Goal: Task Accomplishment & Management: Manage account settings

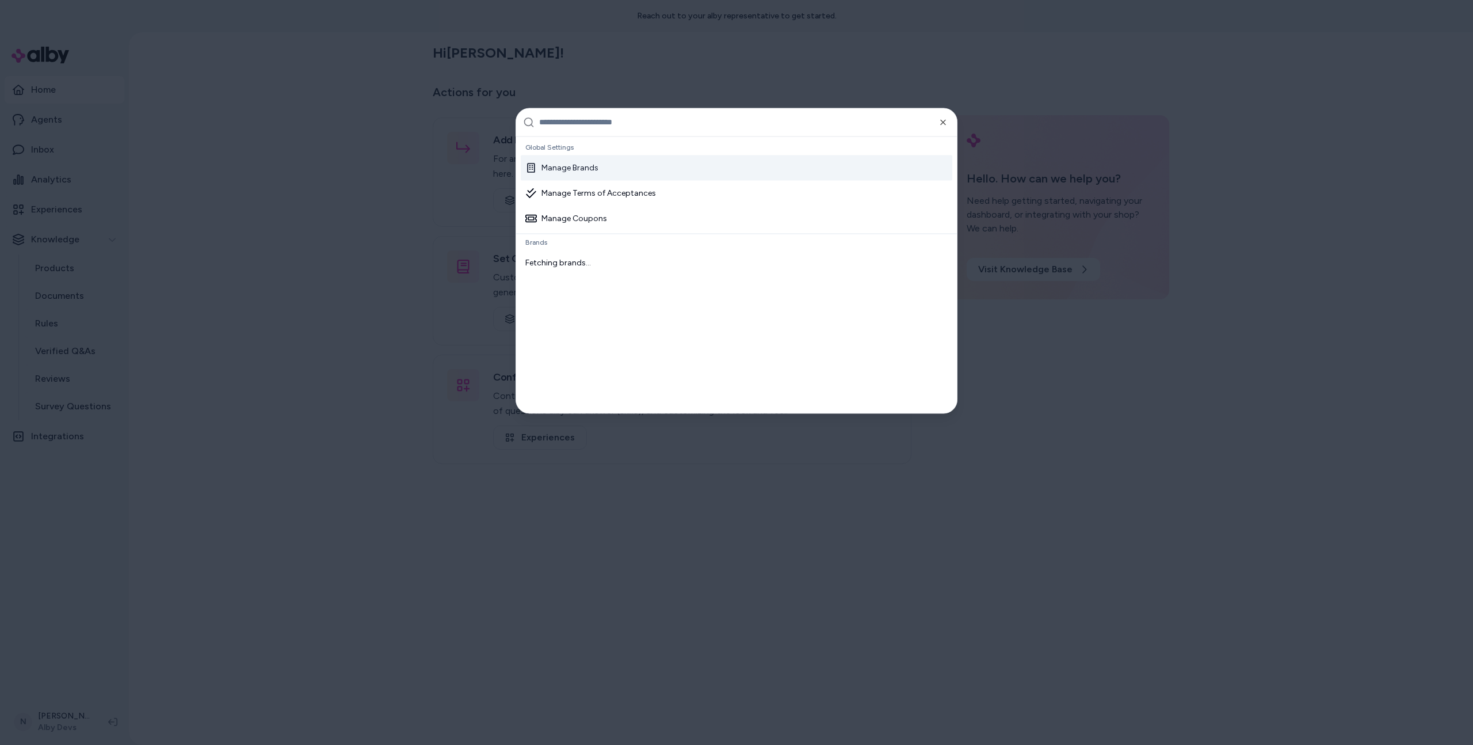
type input "**********"
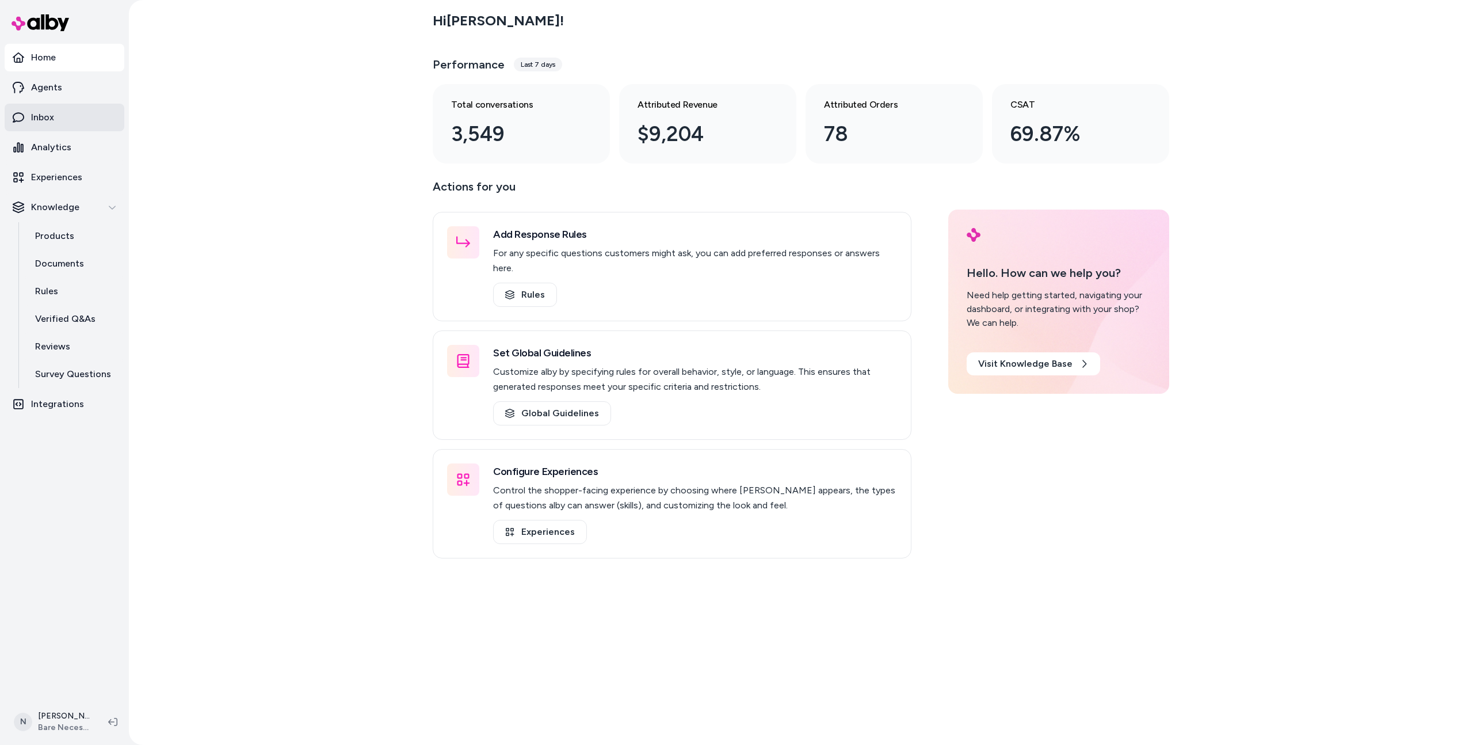
click at [60, 112] on link "Inbox" at bounding box center [65, 118] width 120 height 28
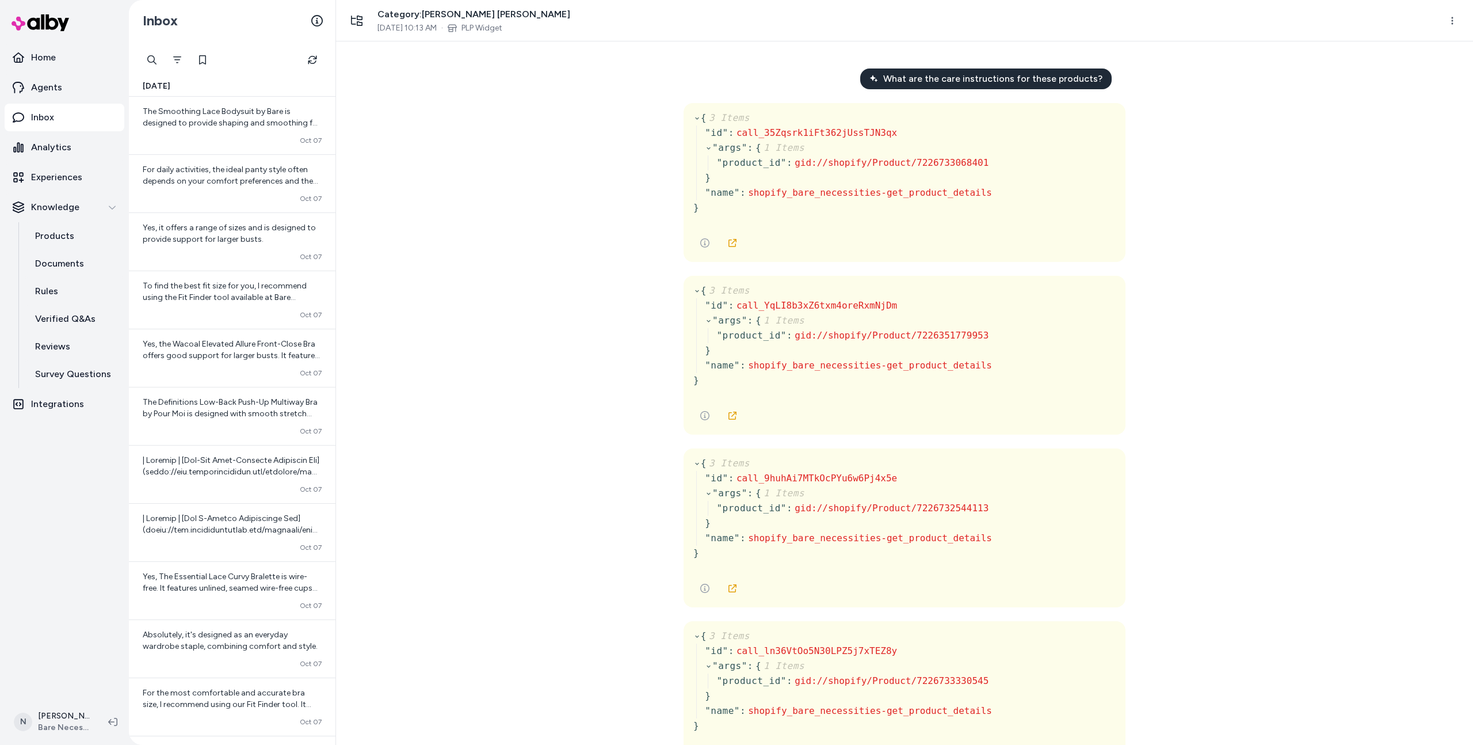
scroll to position [2, 0]
click at [999, 336] on icon at bounding box center [998, 333] width 7 height 7
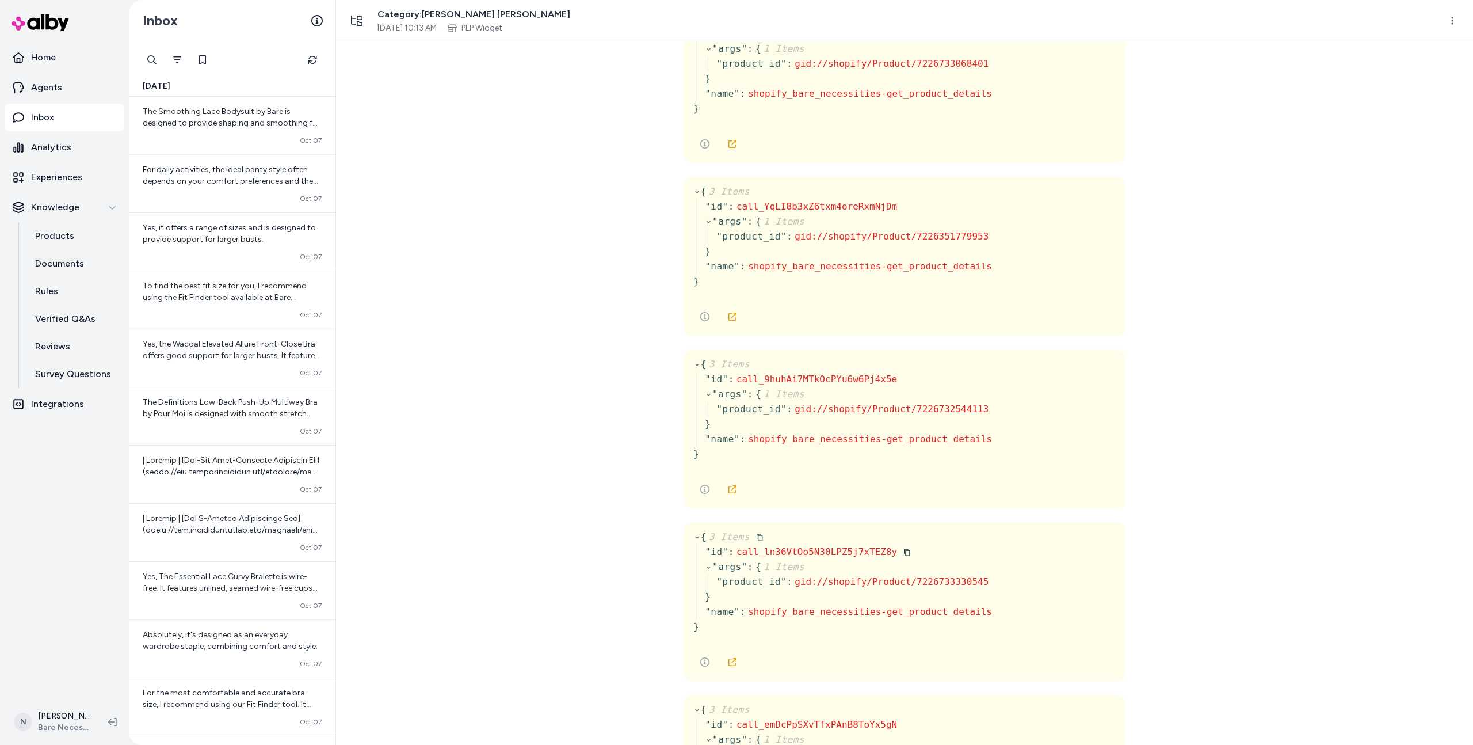
scroll to position [0, 0]
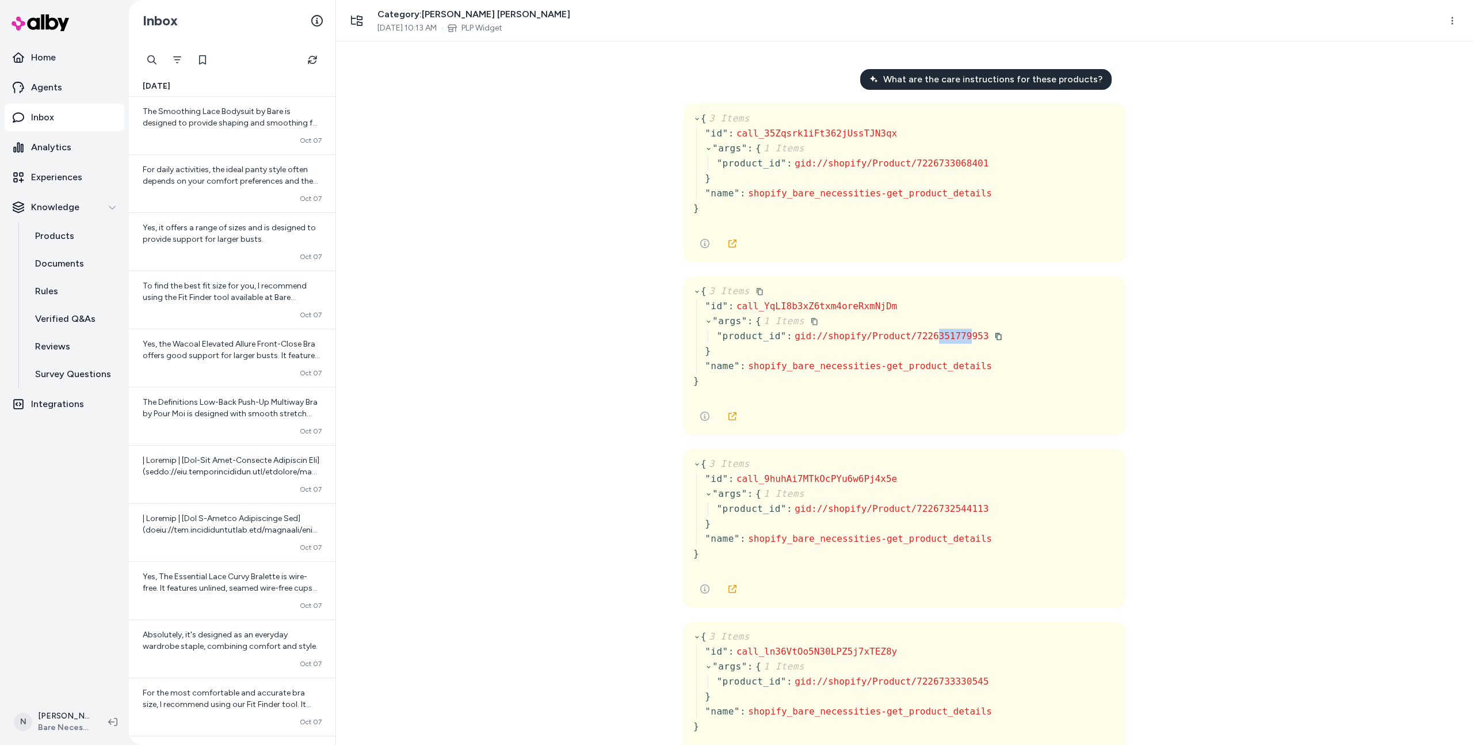
drag, startPoint x: 938, startPoint y: 333, endPoint x: 971, endPoint y: 333, distance: 32.8
click at [971, 333] on span "gid://shopify/Product/7226351779953" at bounding box center [892, 335] width 194 height 11
copy span "351779"
click at [470, 231] on div "What are the care instructions for these products? { 3 Items " id " : call_35Zq…" at bounding box center [904, 392] width 1137 height 703
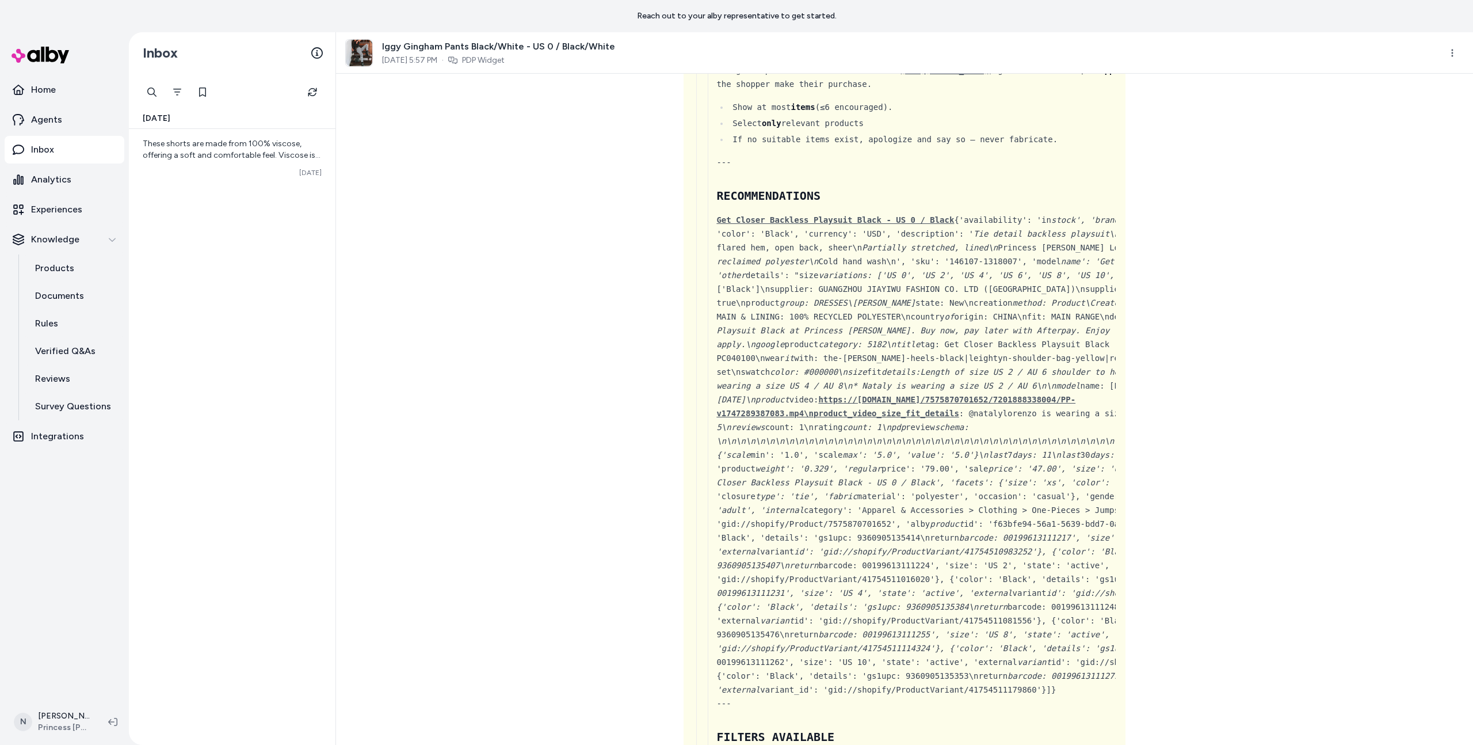
scroll to position [2906, 0]
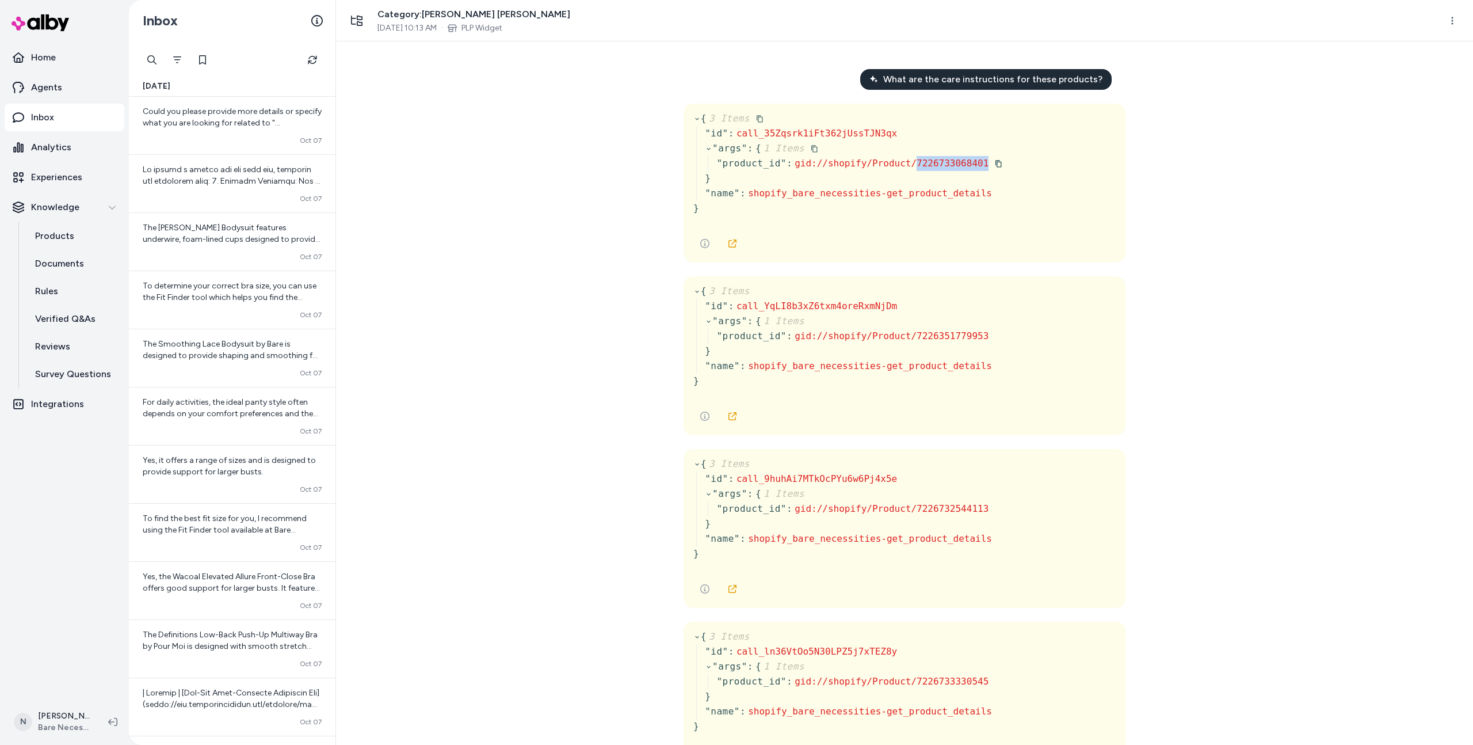
drag, startPoint x: 994, startPoint y: 162, endPoint x: 918, endPoint y: 162, distance: 76.5
click at [918, 162] on div "{ 3 Items " id " : call_35Zqsrk1iFt362jUssTJN3qx " args " : { 1 Items " product…" at bounding box center [904, 168] width 422 height 114
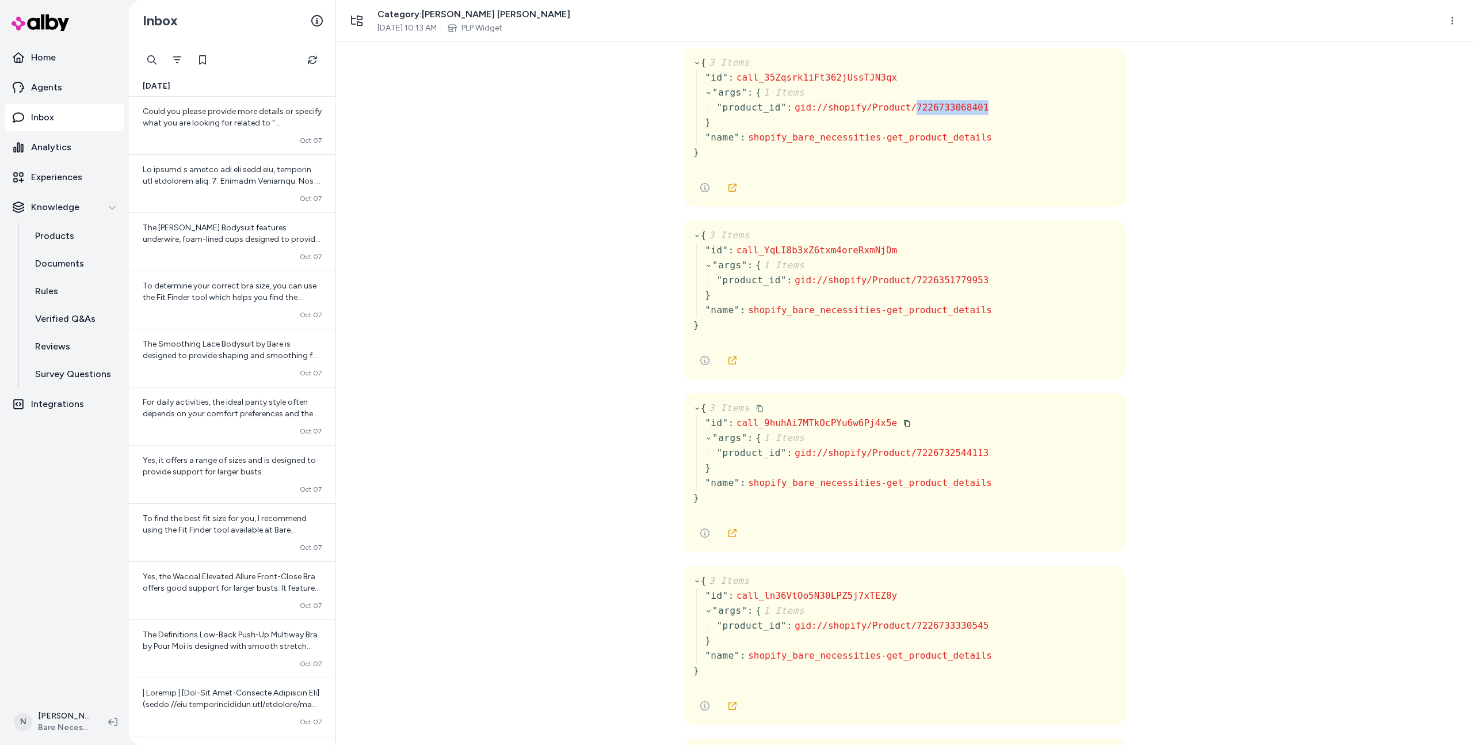
scroll to position [54, 0]
click at [185, 61] on button "Filter" at bounding box center [177, 59] width 23 height 23
click at [177, 56] on icon "Filter" at bounding box center [177, 59] width 8 height 7
click at [59, 61] on link "Home" at bounding box center [65, 58] width 120 height 28
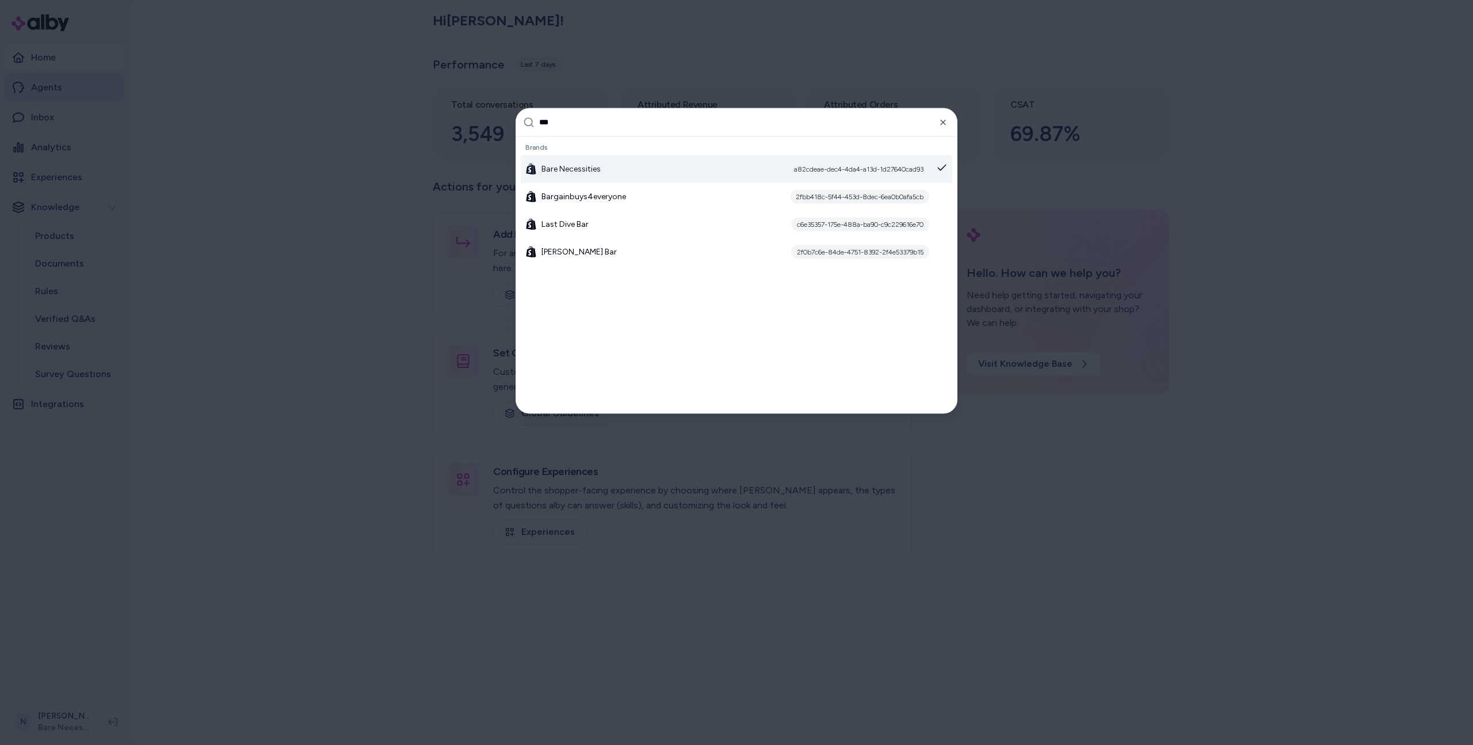
type input "****"
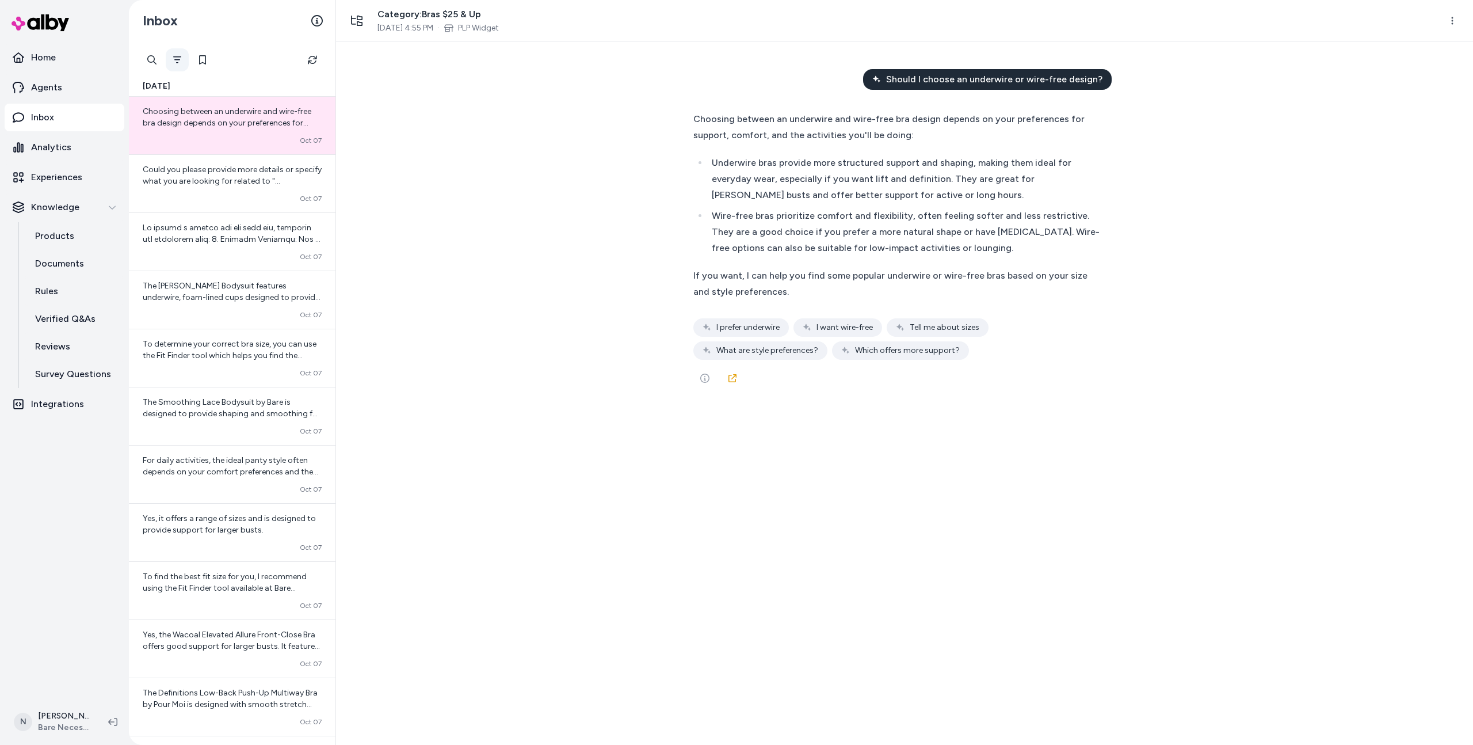
click at [182, 64] on button "Filter" at bounding box center [177, 59] width 23 height 23
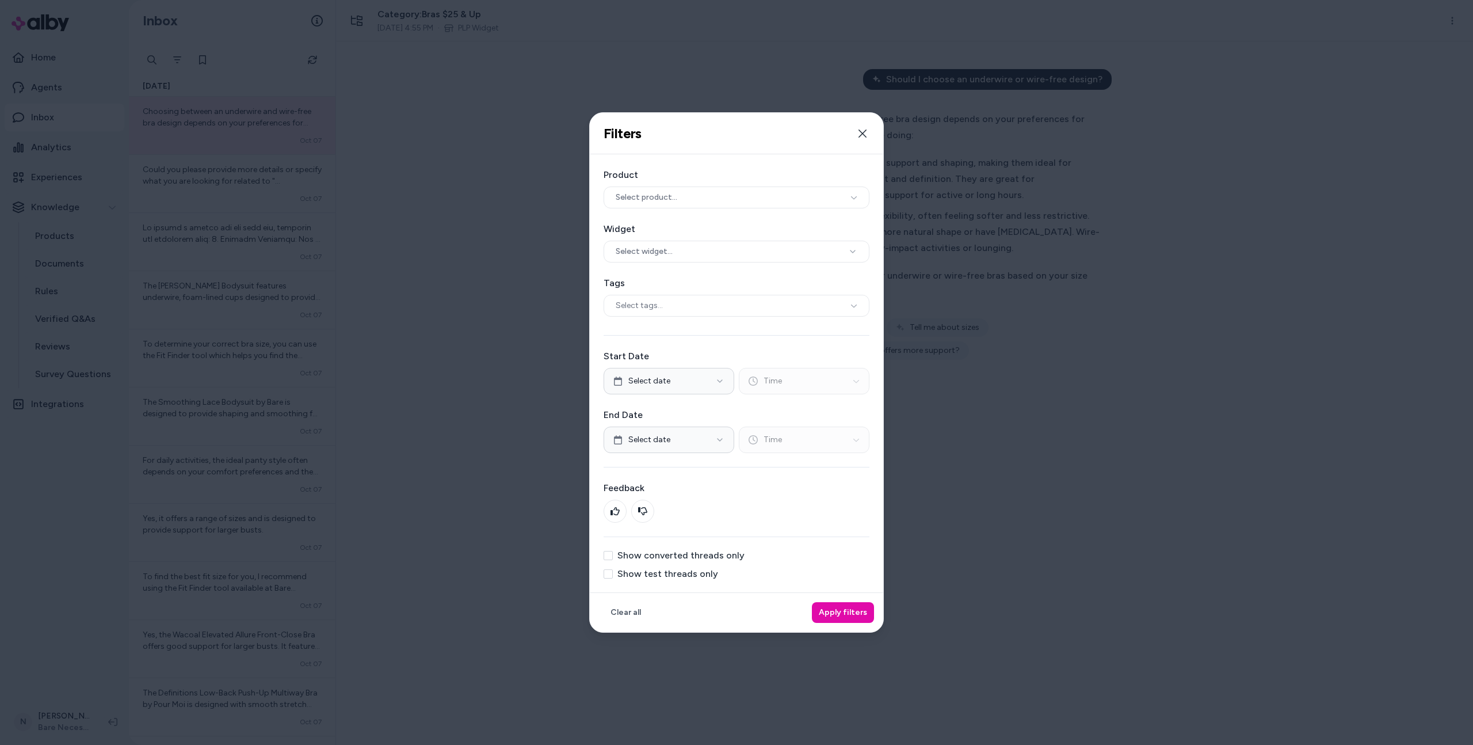
click at [718, 554] on label "Show converted threads only" at bounding box center [680, 555] width 127 height 9
click at [613, 554] on button "Show converted threads only" at bounding box center [608, 555] width 9 height 9
click at [859, 617] on button "Apply filters" at bounding box center [843, 612] width 62 height 21
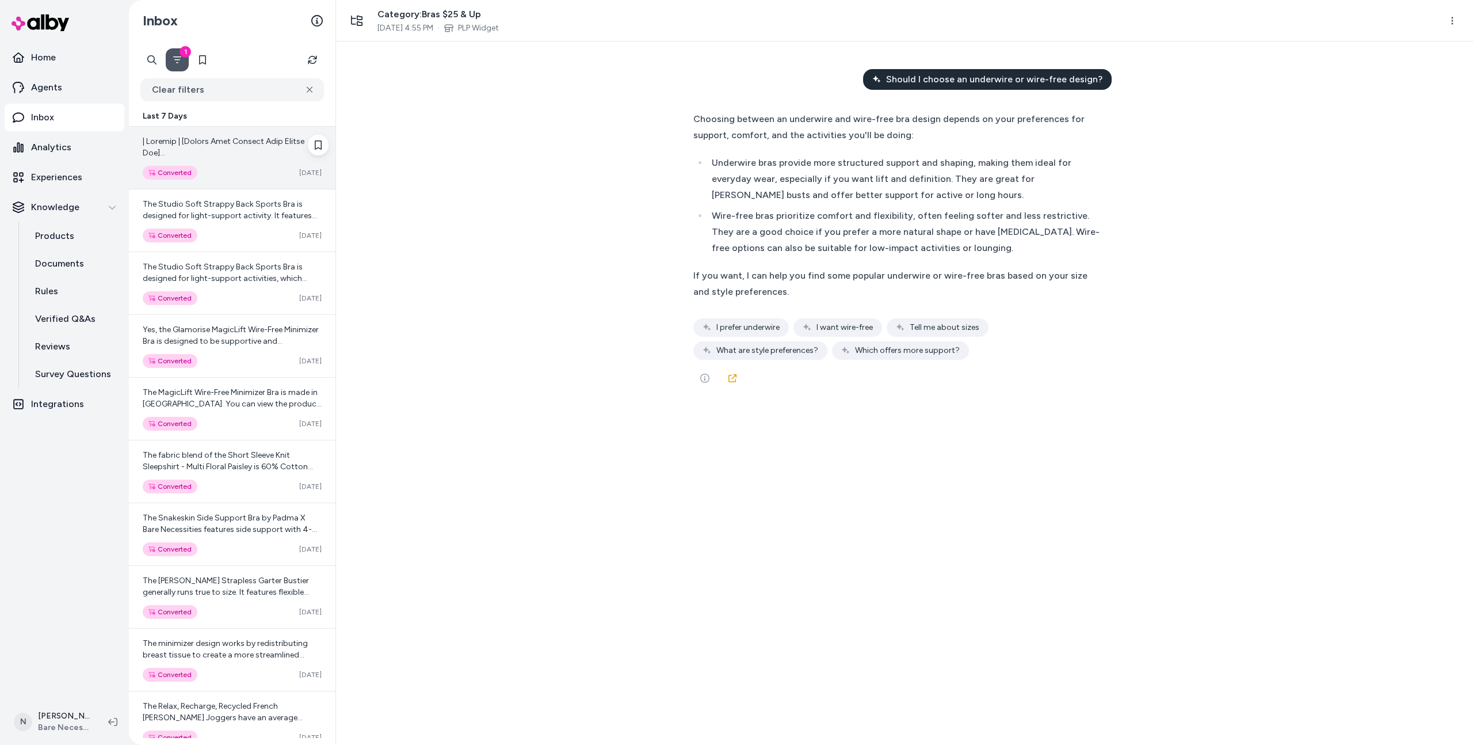
click at [255, 163] on div "Converted [DATE]" at bounding box center [232, 158] width 207 height 62
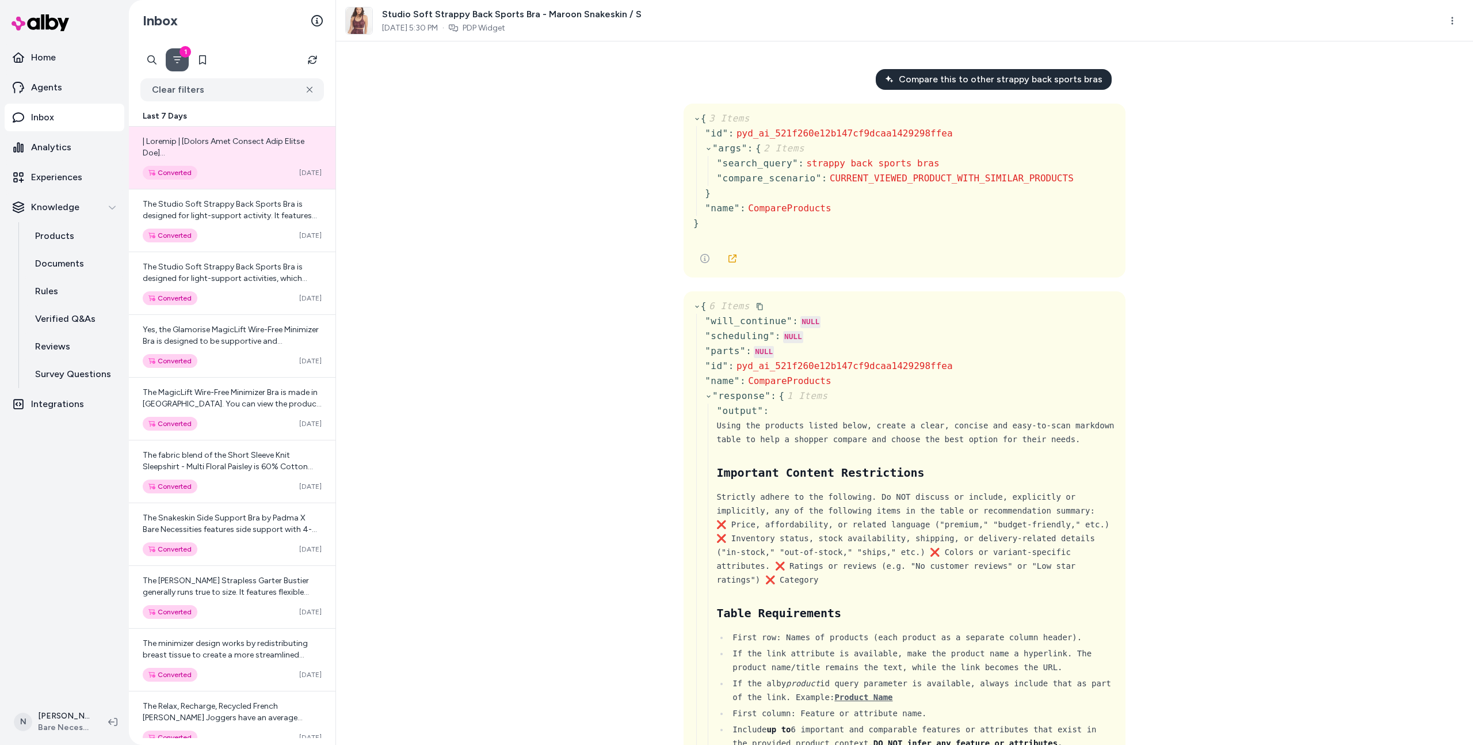
click at [697, 308] on icon at bounding box center [696, 306] width 7 height 7
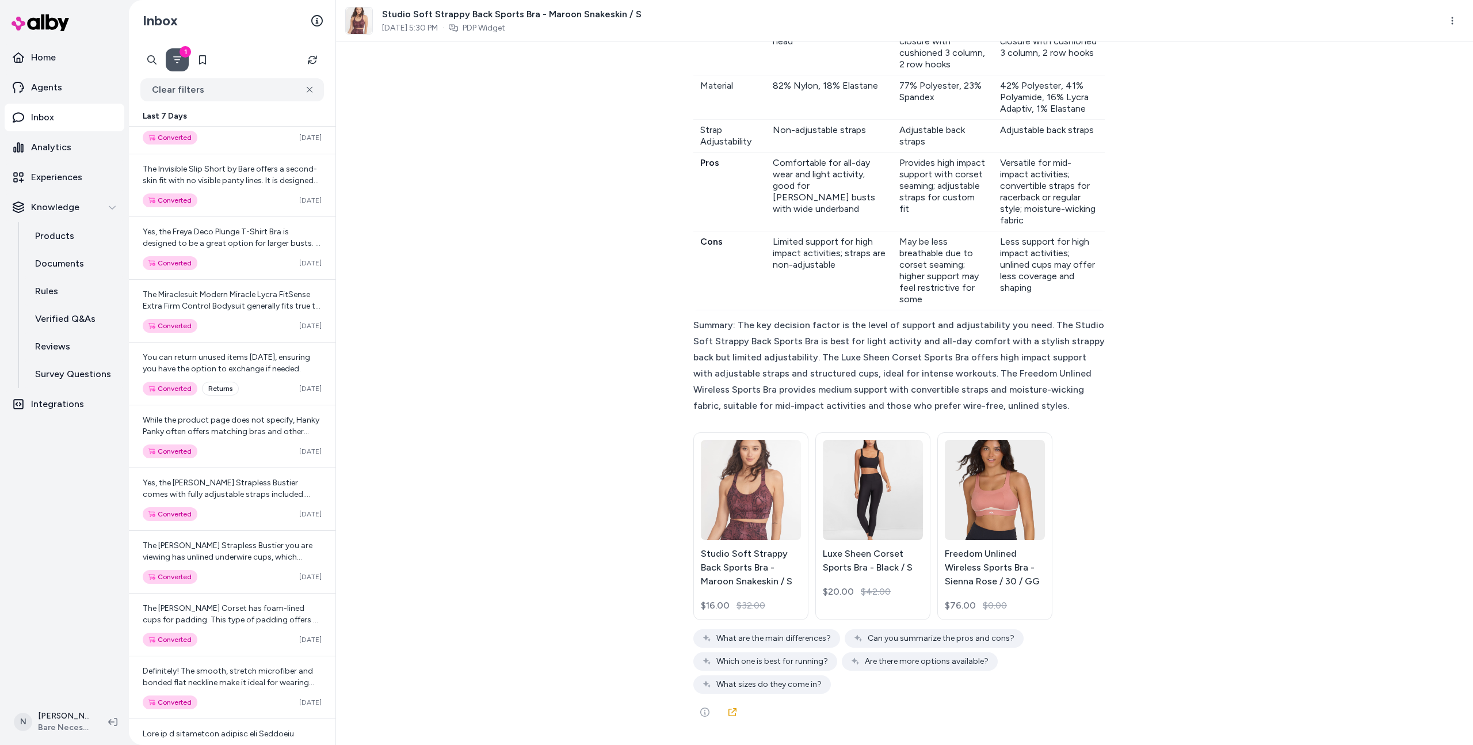
scroll to position [1321, 0]
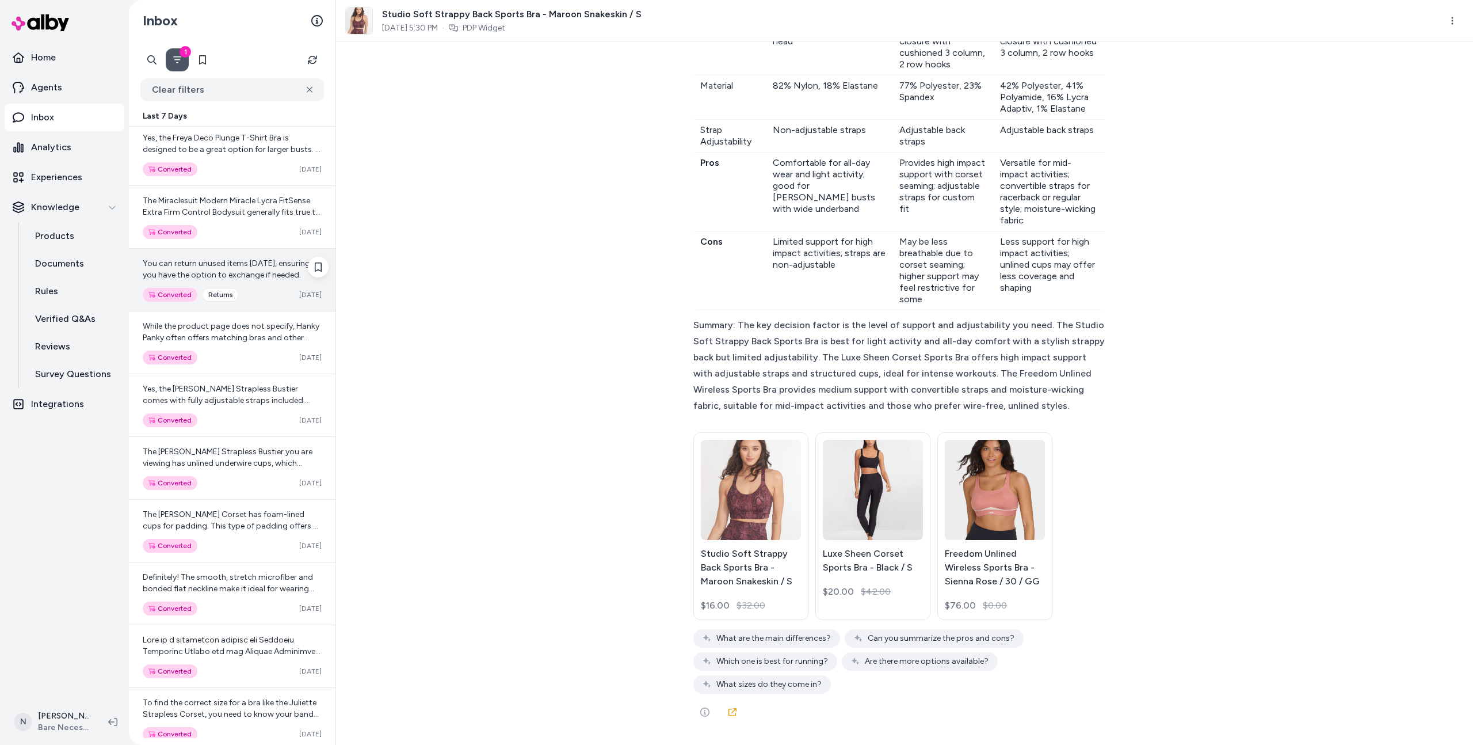
click at [240, 264] on span "You can return unused items [DATE], ensuring you have the option to exchange if…" at bounding box center [226, 268] width 167 height 21
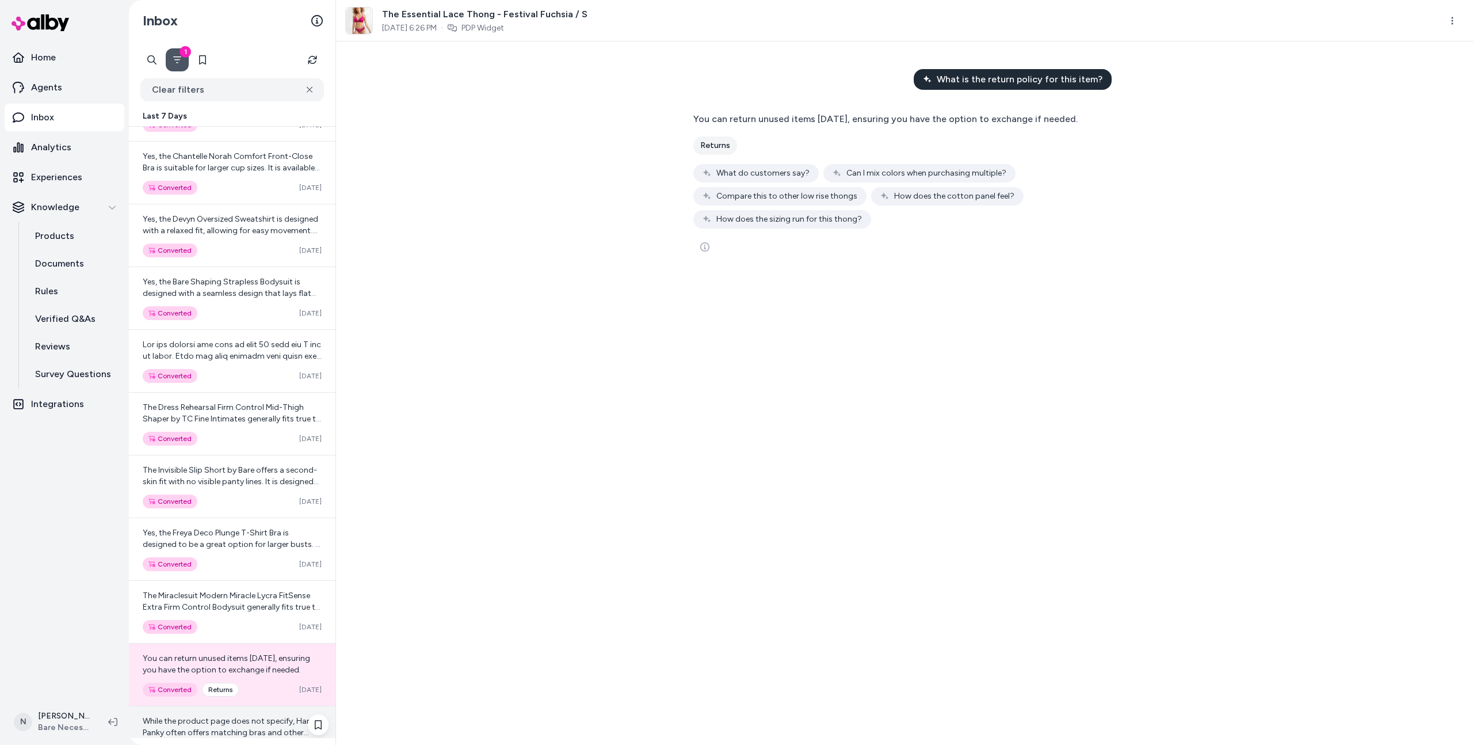
scroll to position [624, 0]
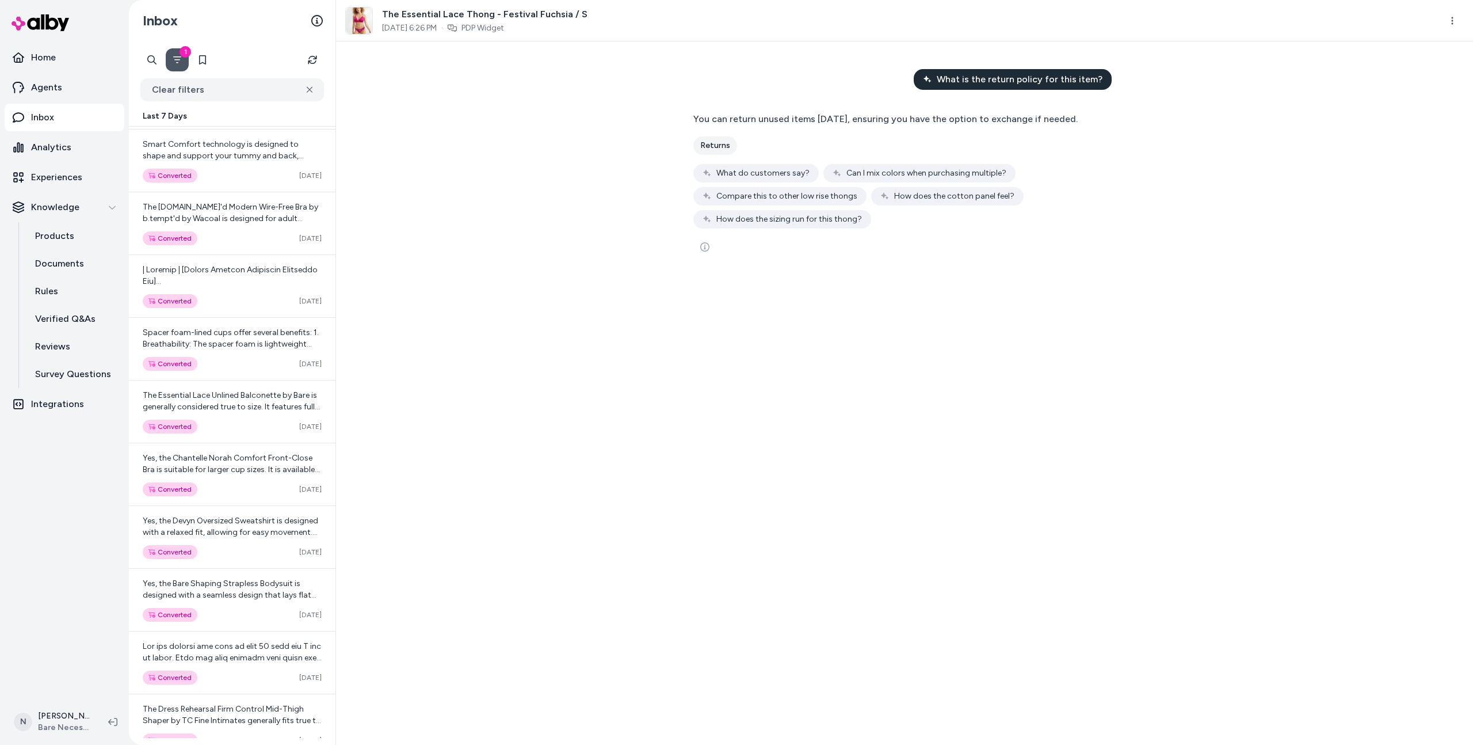
click at [177, 61] on icon "Filter" at bounding box center [177, 59] width 9 height 9
click at [184, 59] on button "1" at bounding box center [177, 59] width 23 height 23
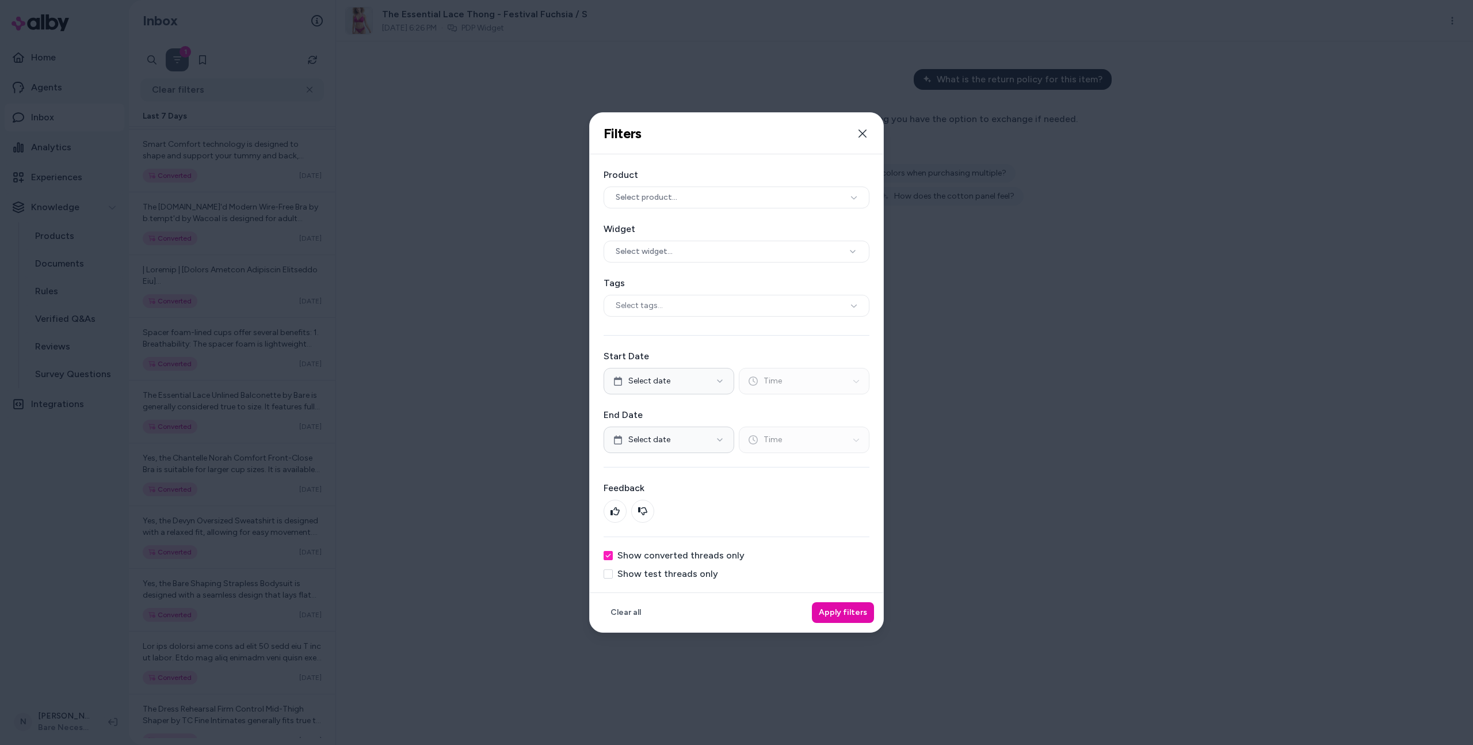
click at [655, 546] on div "Product Select product... Widget Select widget... Tags Select tags... Start Dat…" at bounding box center [736, 373] width 293 height 438
click at [656, 551] on label "Show converted threads only" at bounding box center [680, 555] width 127 height 9
click at [613, 551] on button "Show converted threads only" at bounding box center [608, 555] width 9 height 9
click at [842, 608] on button "Apply filters" at bounding box center [843, 612] width 62 height 21
